Goal: Task Accomplishment & Management: Use online tool/utility

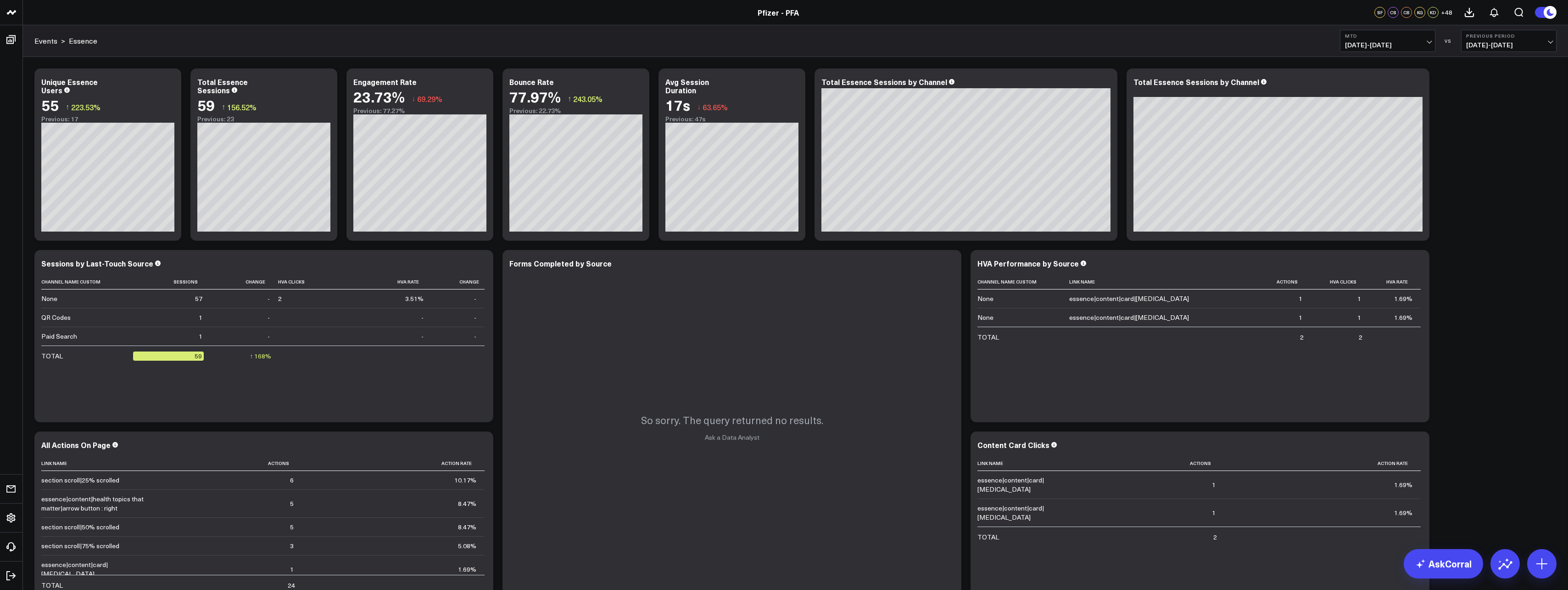
click at [1385, 45] on span "[DATE] - [DATE]" at bounding box center [1388, 45] width 86 height 7
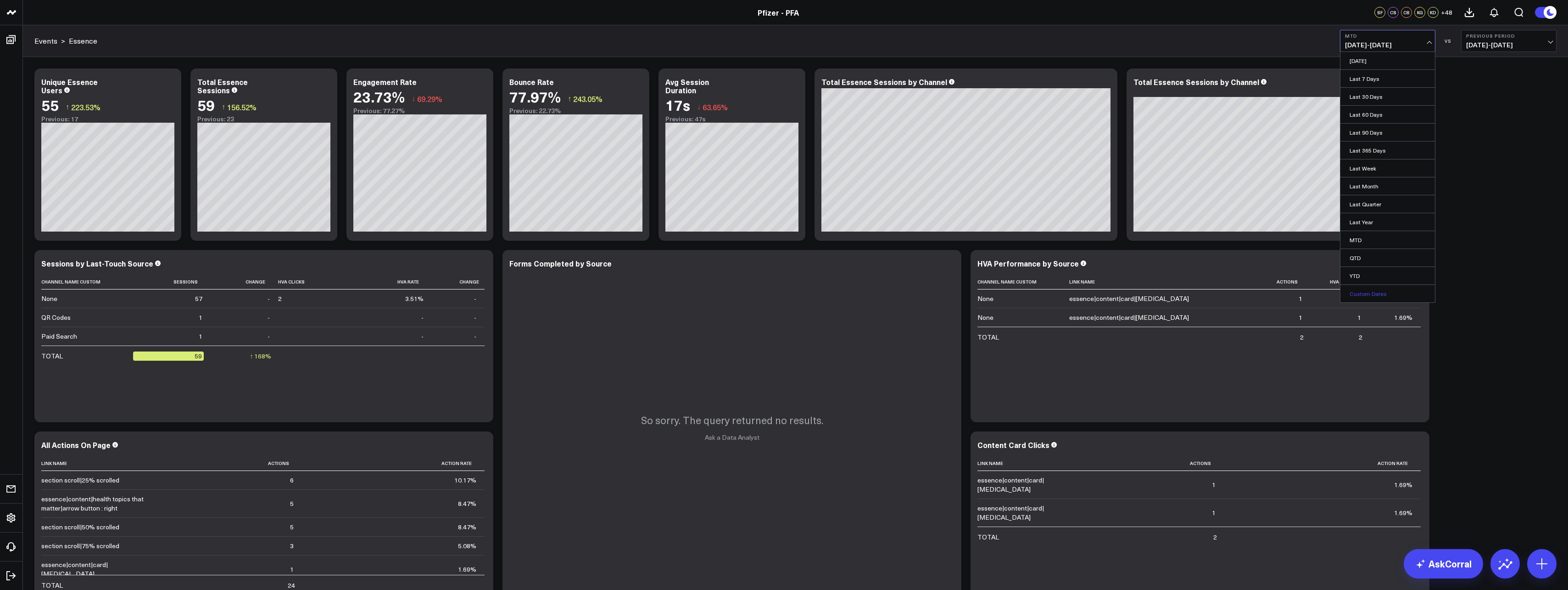
click at [1371, 289] on link "Custom Dates" at bounding box center [1388, 293] width 95 height 18
select select "8"
select select "2025"
click at [1400, 67] on select "January February March April May June July August September October November De…" at bounding box center [1377, 67] width 55 height 14
select select "6"
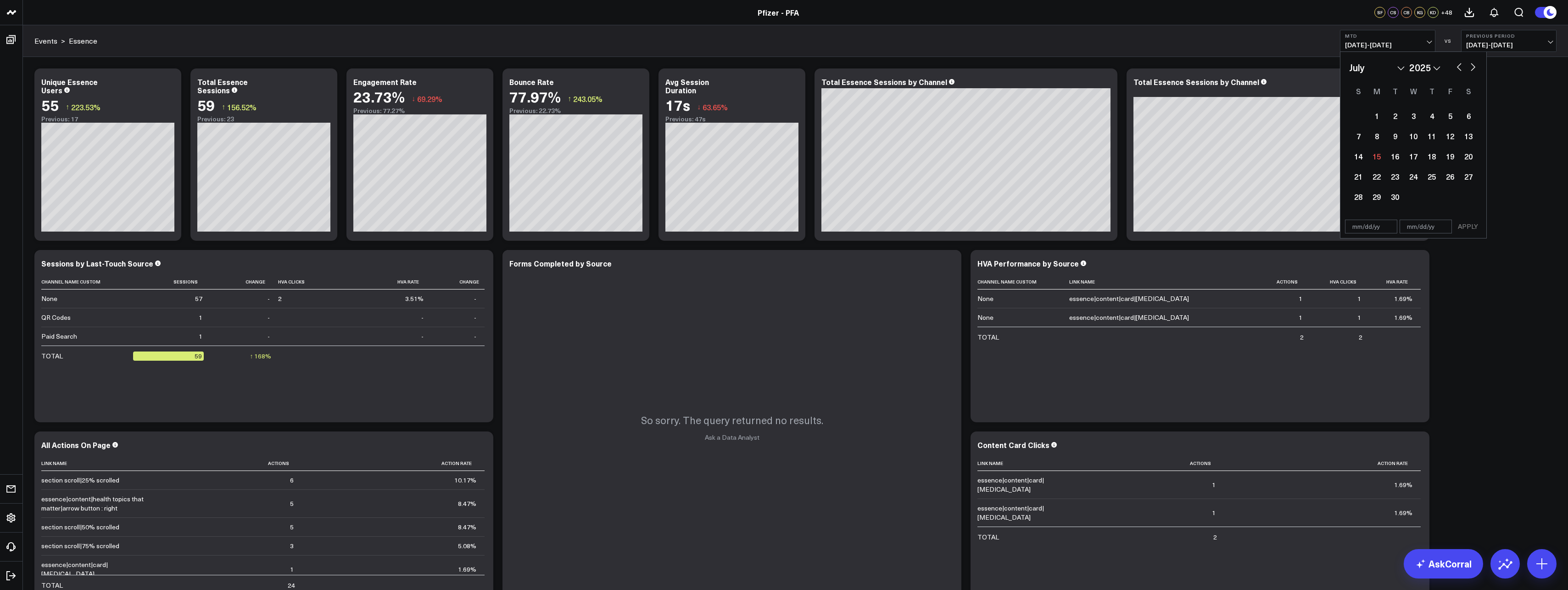
select select "2025"
click at [1399, 176] on div "22" at bounding box center [1395, 176] width 18 height 18
type input "[DATE]"
select select "6"
select select "2025"
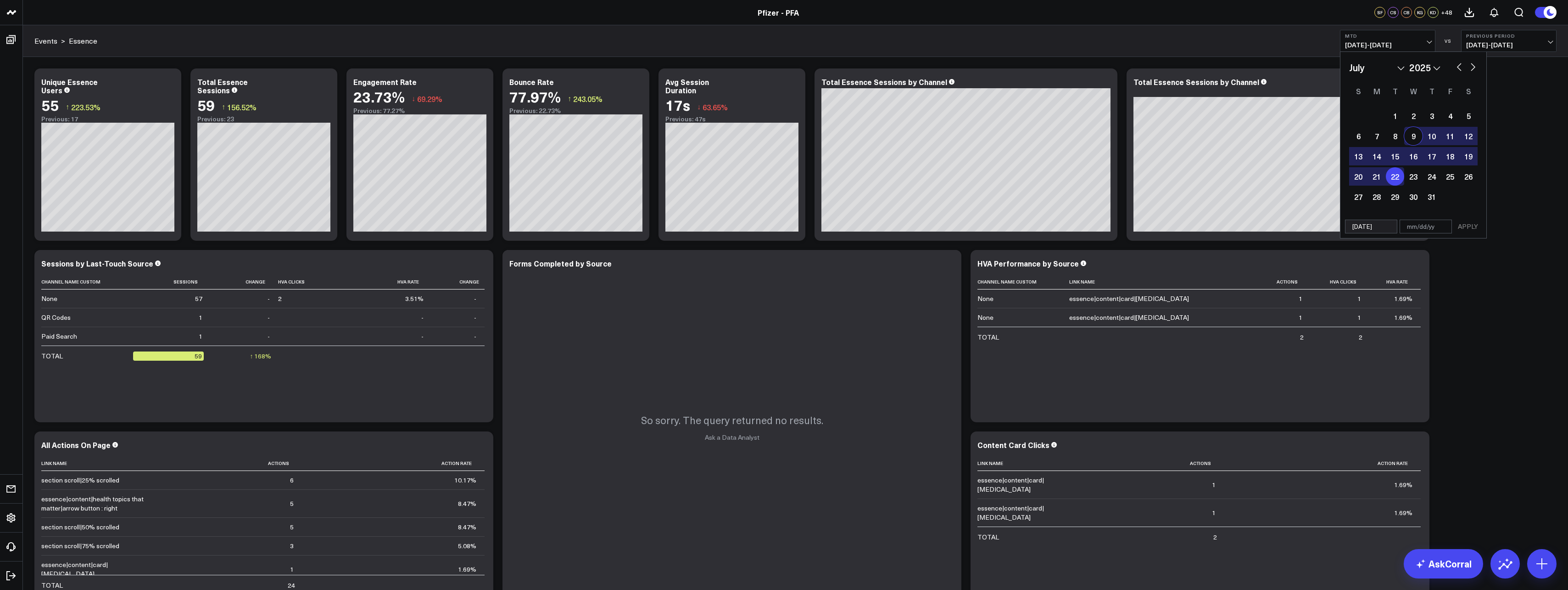
click at [1472, 65] on button "button" at bounding box center [1473, 66] width 9 height 11
select select "7"
select select "2025"
click at [1473, 68] on button "button" at bounding box center [1473, 66] width 9 height 11
select select "8"
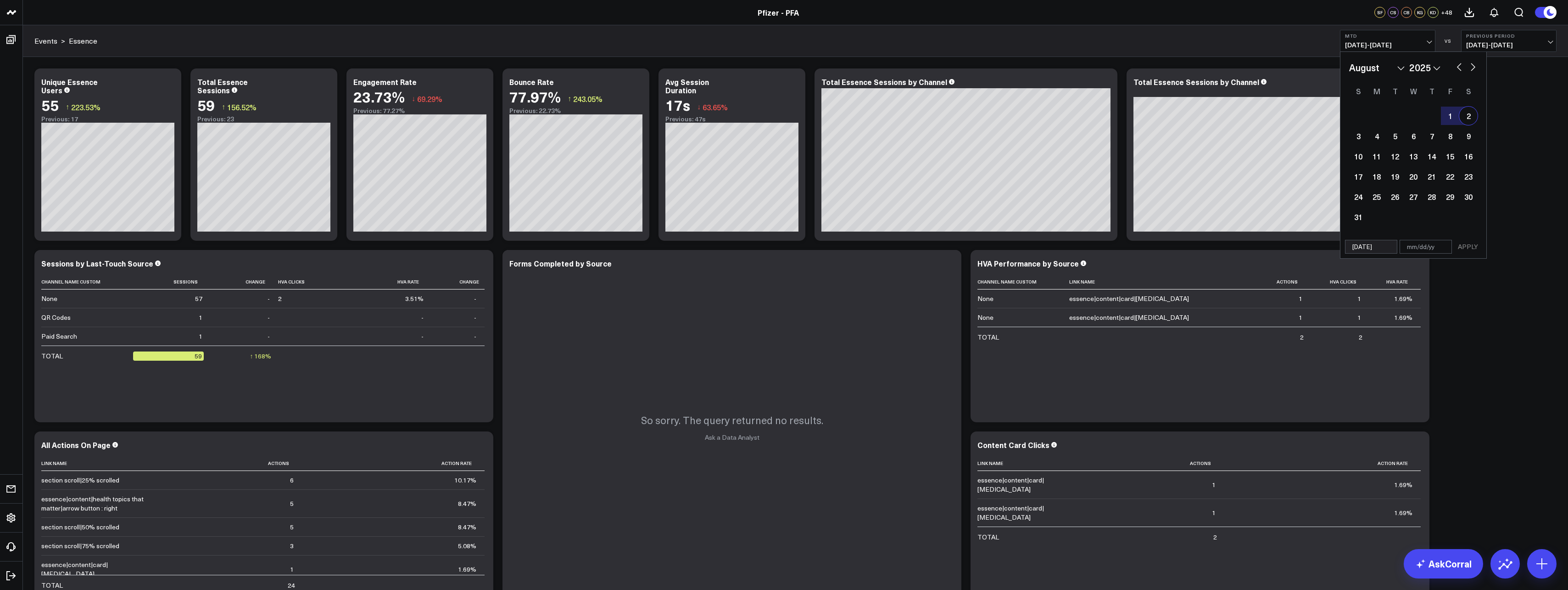
select select "2025"
click at [1397, 134] on div "9" at bounding box center [1395, 136] width 18 height 18
type input "[DATE]"
select select "8"
select select "2025"
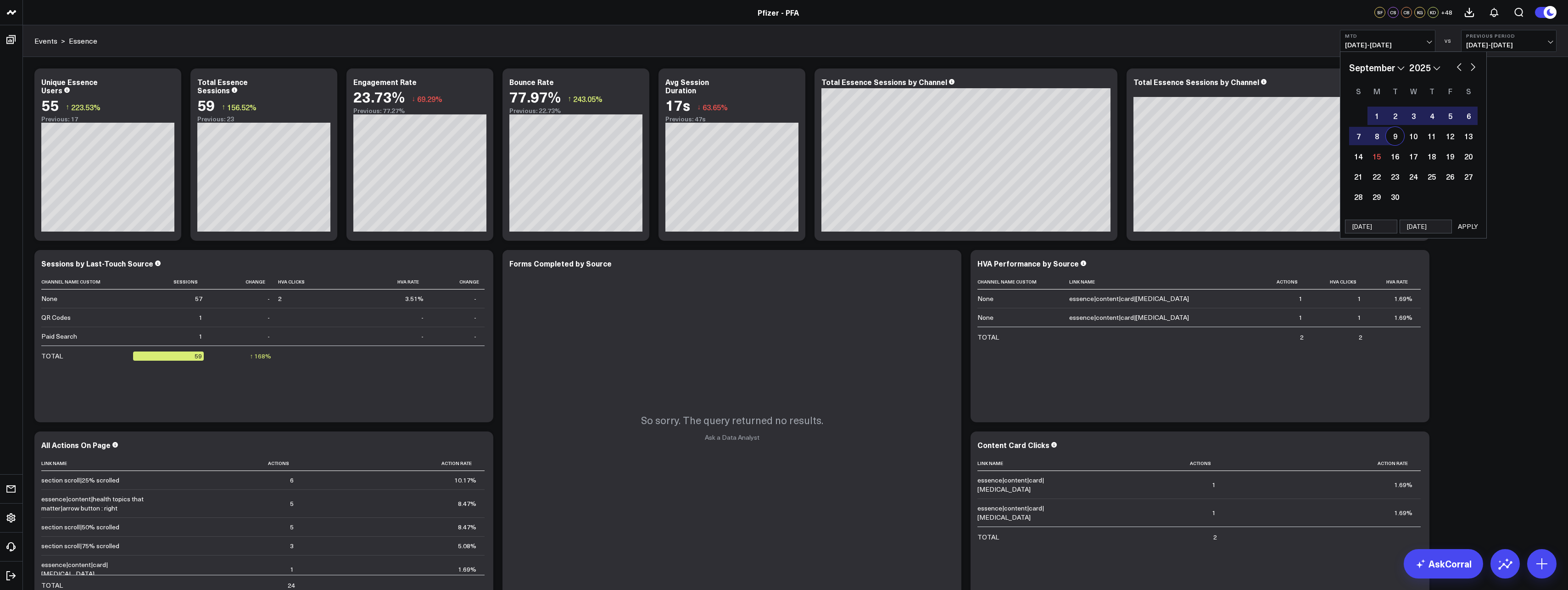
click at [1473, 223] on button "APPLY" at bounding box center [1468, 226] width 28 height 14
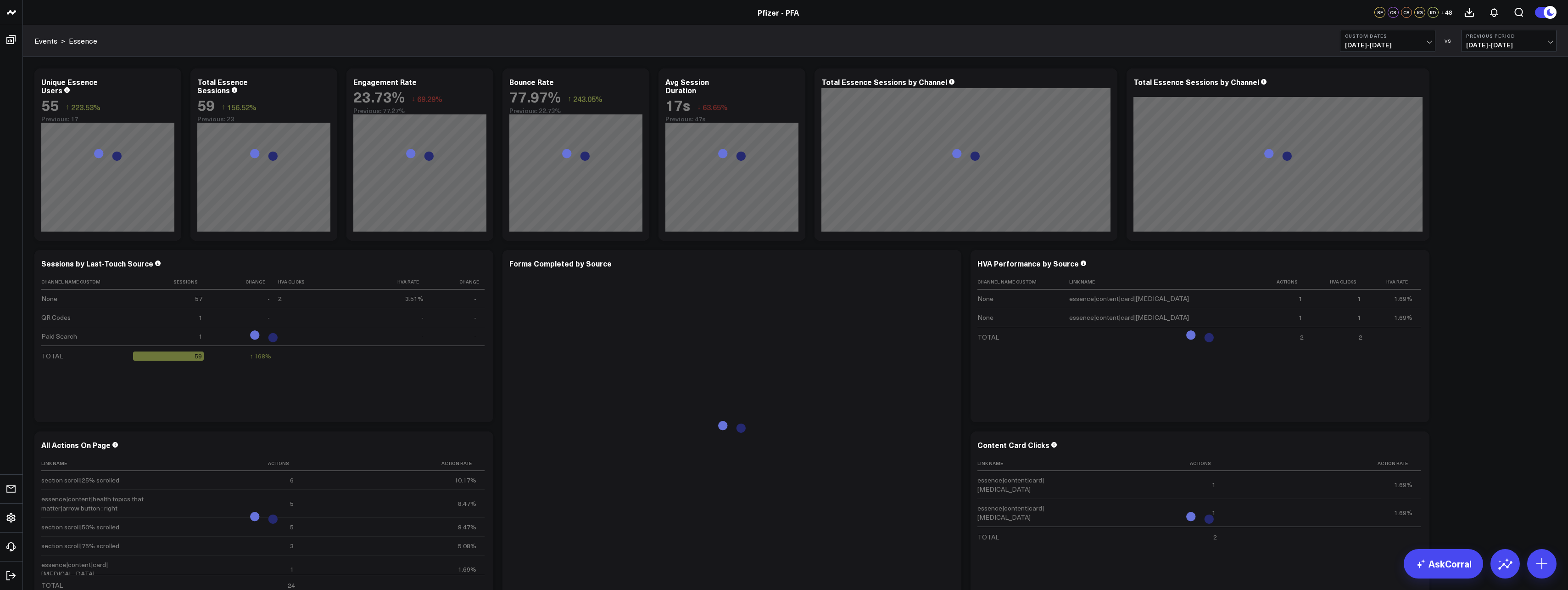
click at [1484, 34] on b "Previous Period" at bounding box center [1509, 36] width 86 height 5
click at [1491, 111] on link "No Comparison" at bounding box center [1509, 114] width 95 height 18
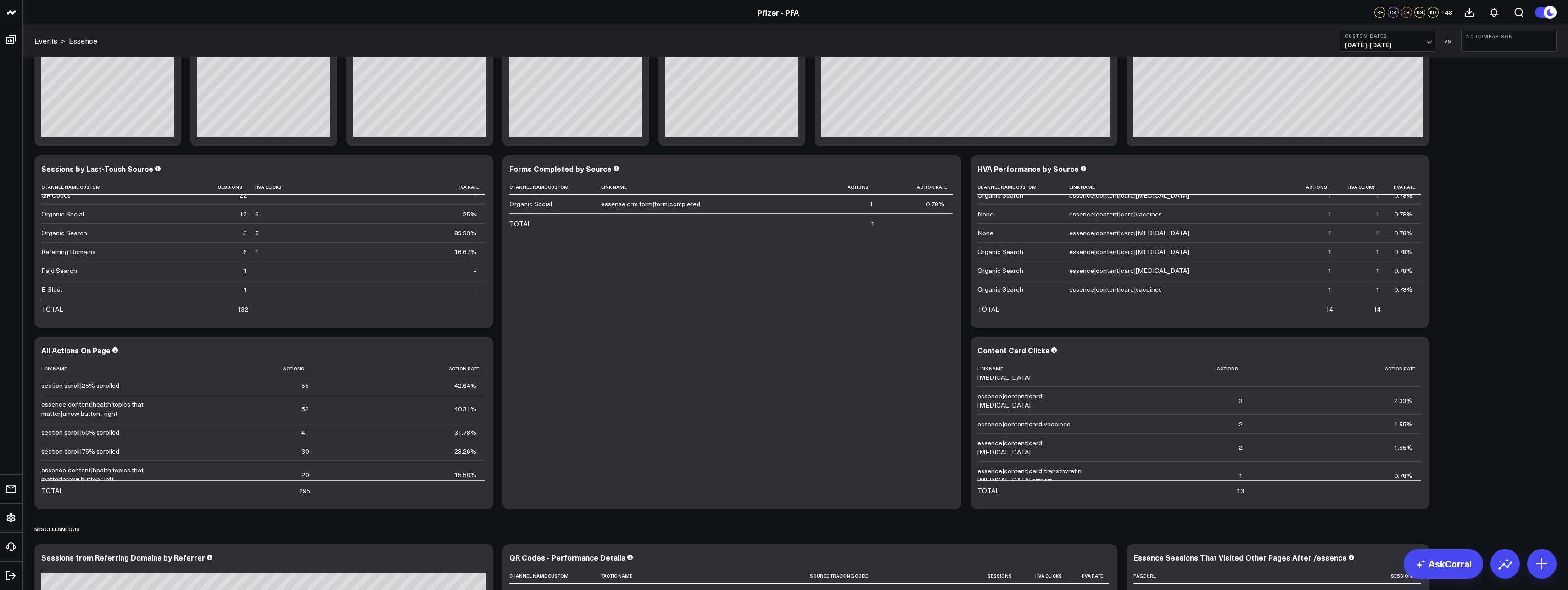
scroll to position [49, 0]
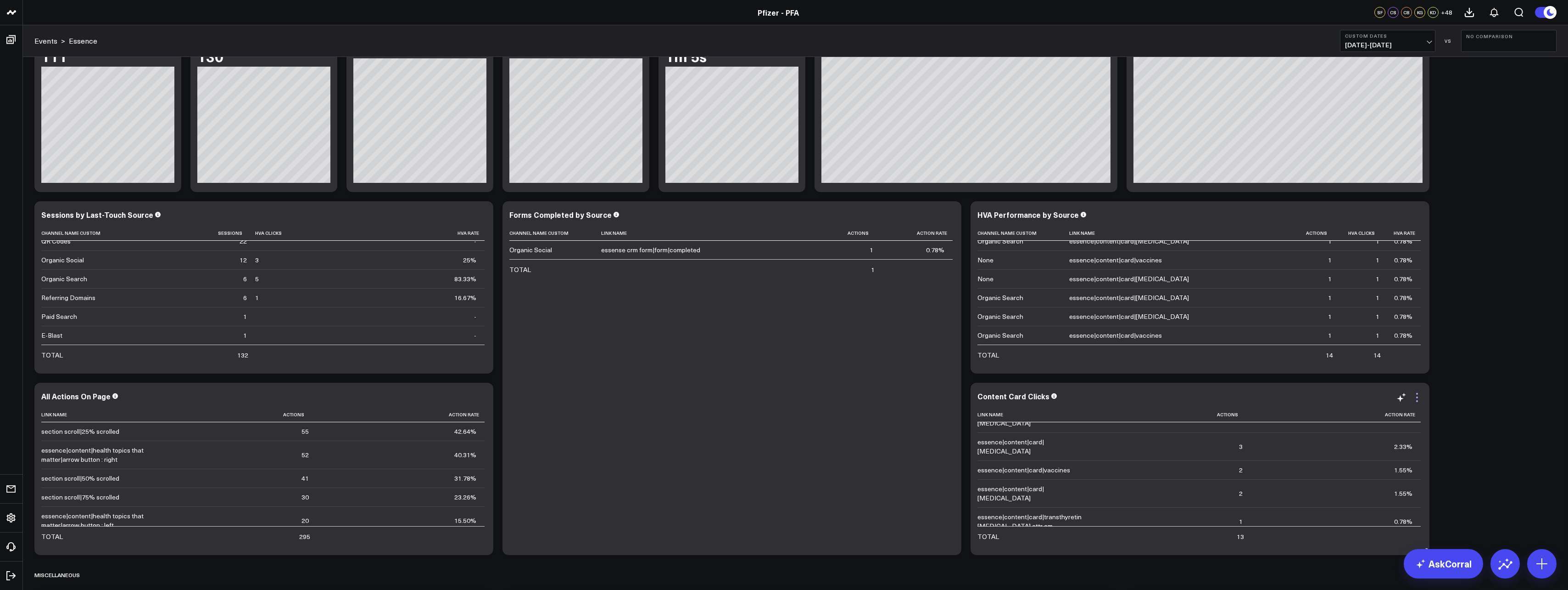
click at [1415, 394] on icon at bounding box center [1417, 397] width 11 height 11
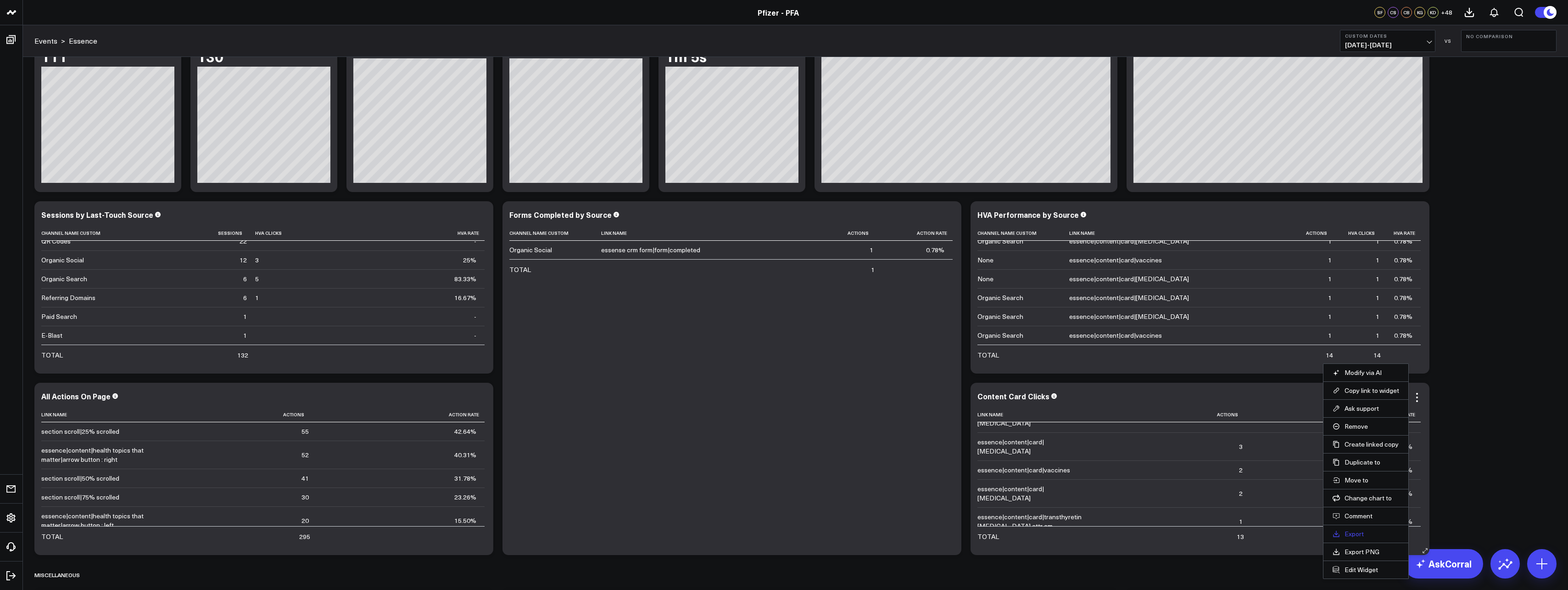
click at [1364, 533] on link "Export" at bounding box center [1366, 533] width 66 height 9
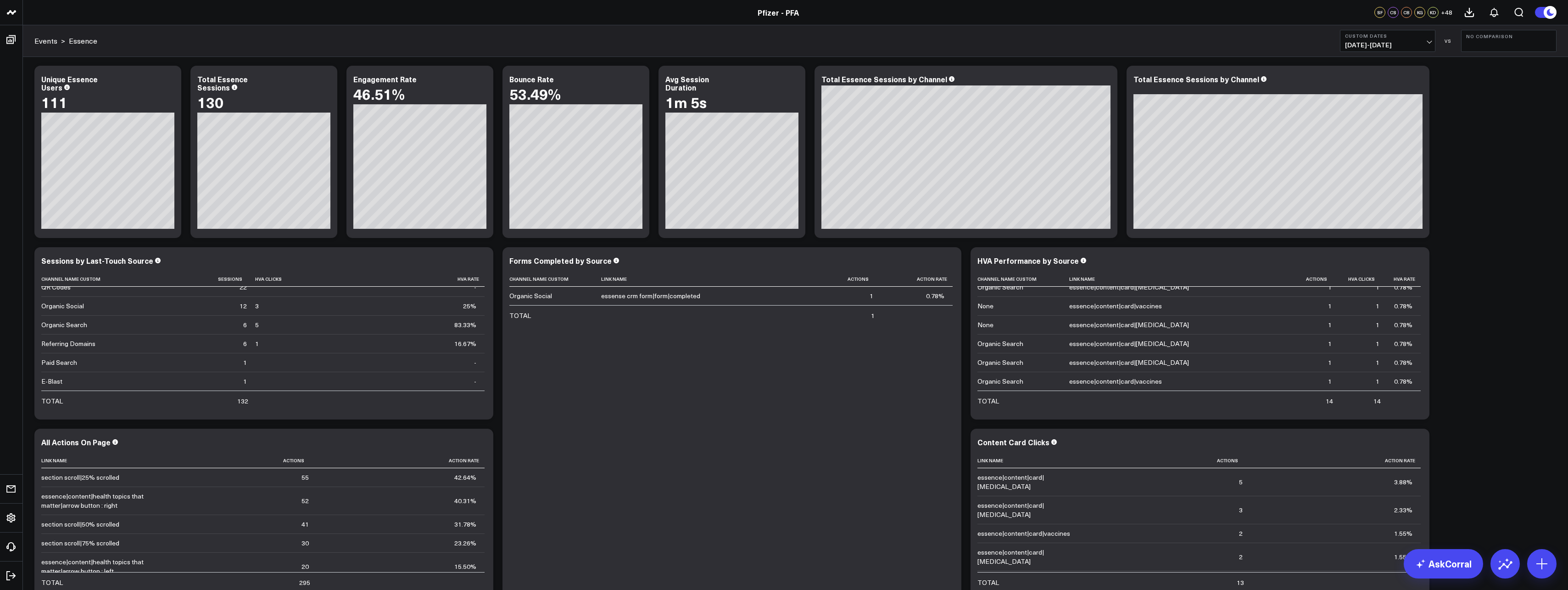
scroll to position [0, 0]
